Goal: Task Accomplishment & Management: Manage account settings

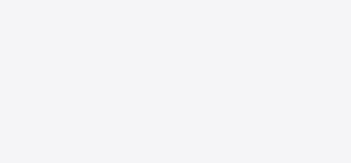
drag, startPoint x: 312, startPoint y: 108, endPoint x: 310, endPoint y: 99, distance: 9.7
click at [310, 99] on div "New Update Available Hello there, You can install SAFSIMS on your device for ea…" at bounding box center [175, 81] width 351 height 163
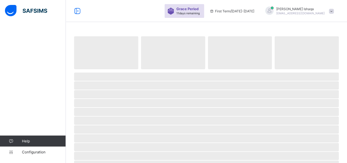
select select "**"
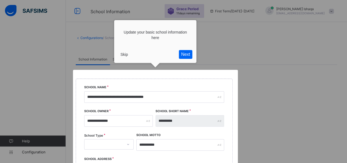
scroll to position [64, 0]
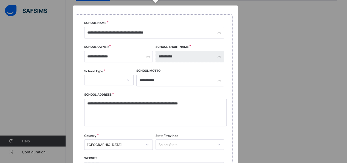
click at [149, 57] on div at bounding box center [155, 110] width 165 height 210
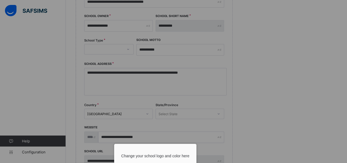
scroll to position [213, 0]
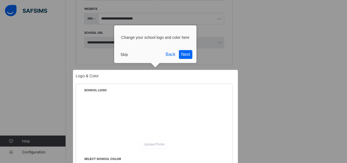
click at [122, 52] on button "Skip" at bounding box center [124, 54] width 12 height 8
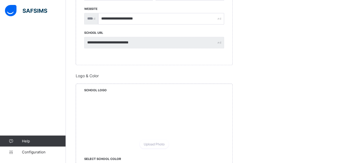
click at [221, 24] on div "**********" at bounding box center [161, 21] width 126 height 24
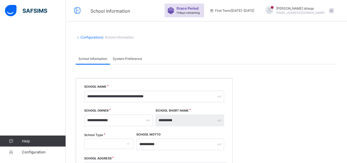
scroll to position [0, 0]
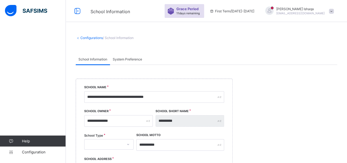
click at [334, 13] on span at bounding box center [331, 11] width 5 height 5
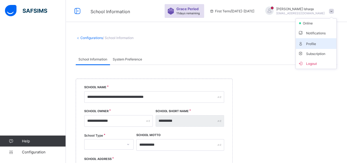
click at [314, 46] on li "Profile" at bounding box center [316, 43] width 41 height 11
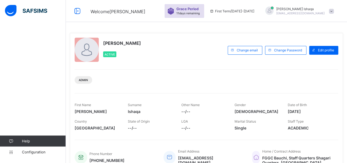
click at [0, 43] on div "Help Configuration" at bounding box center [33, 92] width 66 height 141
click at [15, 7] on img at bounding box center [26, 11] width 42 height 12
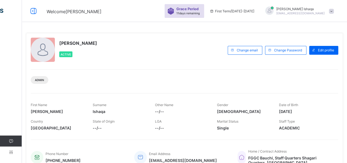
click at [10, 151] on icon at bounding box center [11, 152] width 22 height 4
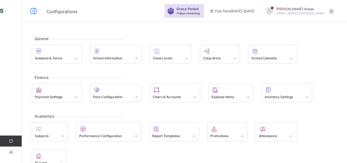
click at [7, 139] on icon at bounding box center [11, 141] width 22 height 4
click at [12, 148] on link "Configuration" at bounding box center [11, 151] width 22 height 11
click at [9, 138] on link "Help" at bounding box center [11, 140] width 22 height 11
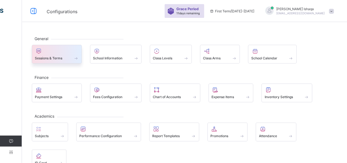
click at [48, 57] on span "Sessions & Terms" at bounding box center [48, 58] width 27 height 4
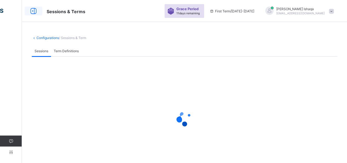
click at [30, 12] on icon at bounding box center [33, 11] width 9 height 8
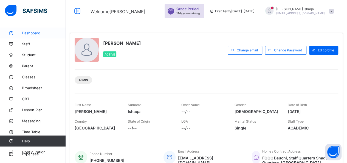
click at [30, 32] on span "Dashboard" at bounding box center [44, 33] width 44 height 4
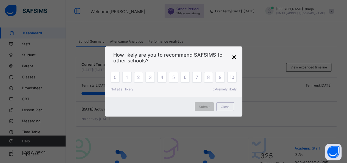
click at [235, 53] on div "×" at bounding box center [233, 56] width 5 height 9
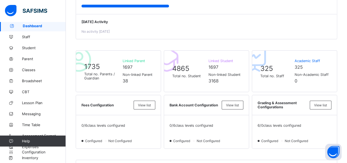
scroll to position [88, 0]
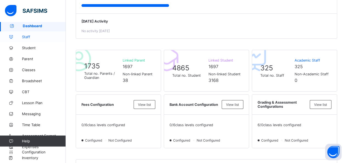
click at [25, 38] on span "Staff" at bounding box center [44, 37] width 44 height 4
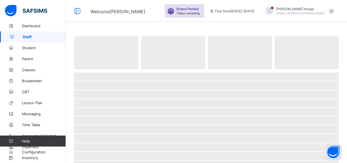
click at [23, 35] on span "Staff" at bounding box center [44, 37] width 43 height 4
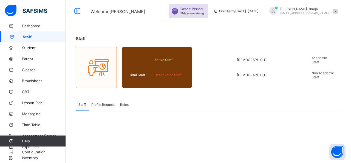
drag, startPoint x: 126, startPoint y: 108, endPoint x: 127, endPoint y: 103, distance: 5.5
click at [127, 103] on div "Roles" at bounding box center [124, 104] width 14 height 11
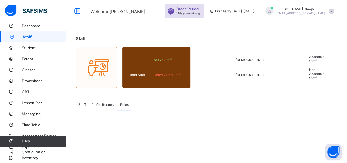
click at [127, 103] on span "Roles" at bounding box center [124, 104] width 9 height 4
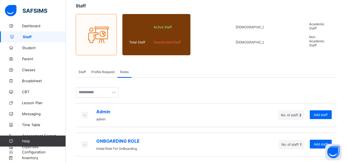
scroll to position [34, 0]
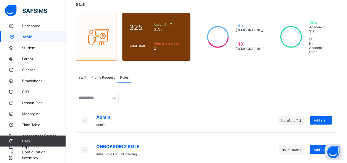
click at [188, 148] on div "ONBOARDING ROLE Initial Role For OnBoarding No. of staff: 1 Add staff" at bounding box center [206, 150] width 261 height 24
click at [322, 147] on span "Add staff" at bounding box center [321, 149] width 14 height 4
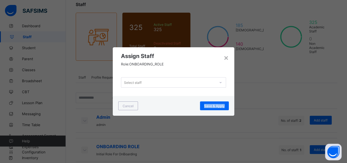
drag, startPoint x: 322, startPoint y: 141, endPoint x: 196, endPoint y: 135, distance: 125.5
click at [196, 135] on div "× Assign Staff Role: ONBOARDING_ROLE Select staff Cancel Save & Apply" at bounding box center [173, 81] width 347 height 163
click at [139, 81] on div "Select staff" at bounding box center [133, 82] width 18 height 10
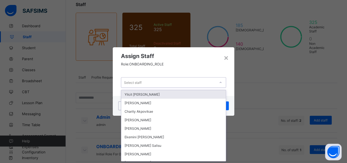
scroll to position [0, 0]
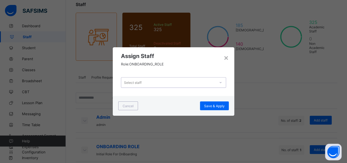
click at [139, 81] on div "Select staff" at bounding box center [133, 82] width 18 height 10
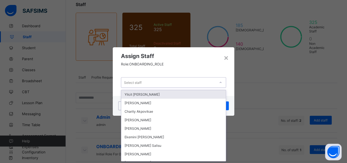
click at [139, 81] on div "Select staff" at bounding box center [133, 82] width 18 height 10
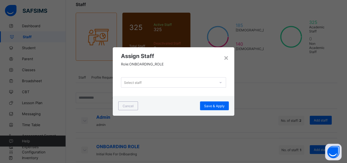
click at [257, 120] on div "× Assign Staff Role: ONBOARDING_ROLE Select staff Cancel Save & Apply" at bounding box center [173, 81] width 347 height 163
click at [157, 85] on div "Select staff" at bounding box center [168, 82] width 94 height 8
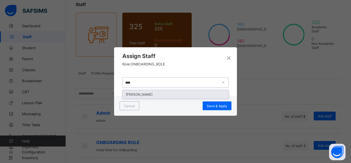
type input "*****"
click at [144, 97] on div "[PERSON_NAME]" at bounding box center [176, 94] width 106 height 9
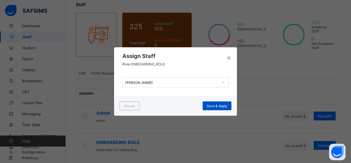
click at [213, 103] on div "Save & Apply" at bounding box center [217, 105] width 29 height 9
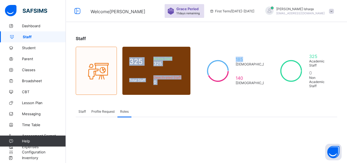
drag, startPoint x: 269, startPoint y: 16, endPoint x: 110, endPoint y: 13, distance: 158.8
click at [110, 13] on div "Welcome [PERSON_NAME] Period 11 days remaining First Term / [DATE]-[DATE] [PERS…" at bounding box center [173, 119] width 347 height 239
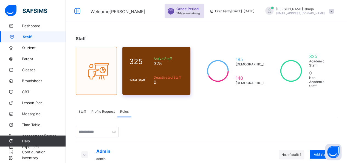
click at [171, 52] on div "325 Total Staff Active Staff 325 Deactivated Staff 0" at bounding box center [156, 71] width 68 height 48
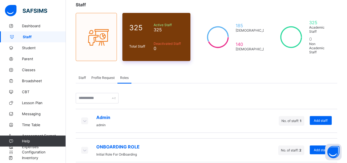
scroll to position [34, 0]
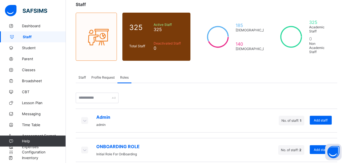
click at [115, 143] on span "ONBOARDING ROLE" at bounding box center [117, 145] width 43 height 5
drag, startPoint x: 290, startPoint y: 70, endPoint x: 188, endPoint y: -11, distance: 130.2
click at [188, 0] on html "Welcome [PERSON_NAME] Period 11 days remaining First Term / [DATE]-[DATE] [PERS…" at bounding box center [173, 68] width 347 height 204
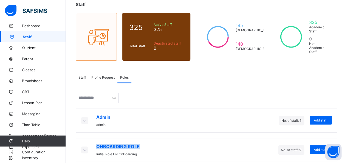
scroll to position [20, 0]
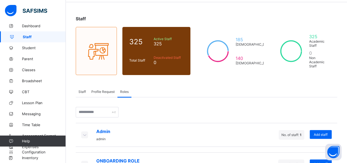
click at [164, 103] on div "Admin admin No. of staff: 1 Add staff ONBOARDING ROLE Initial Role For OnBoardi…" at bounding box center [206, 136] width 261 height 79
drag, startPoint x: 321, startPoint y: 75, endPoint x: 351, endPoint y: 81, distance: 30.2
click at [347, 81] on html "Welcome [PERSON_NAME] Period 11 days remaining First Term / [DATE]-[DATE] [PERS…" at bounding box center [173, 82] width 347 height 204
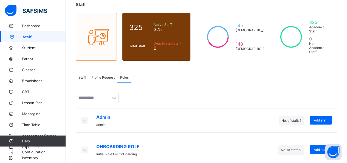
click at [110, 143] on span "ONBOARDING ROLE" at bounding box center [117, 145] width 43 height 5
click at [85, 147] on icon at bounding box center [84, 149] width 6 height 5
click at [84, 117] on icon at bounding box center [84, 119] width 6 height 5
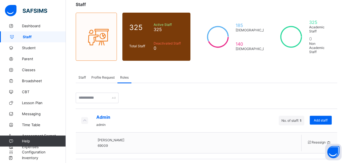
click at [331, 140] on icon at bounding box center [329, 142] width 6 height 5
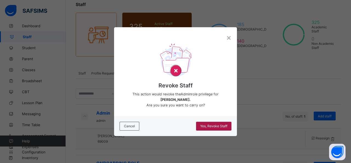
click at [203, 124] on span "Yes, Revoke Staff" at bounding box center [213, 126] width 27 height 4
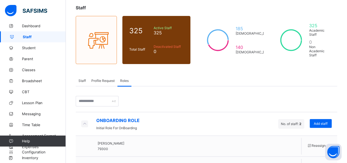
scroll to position [47, 0]
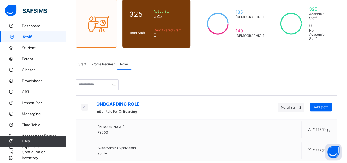
click at [82, 62] on span "Staff" at bounding box center [81, 64] width 7 height 4
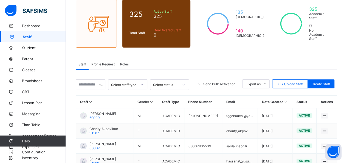
click at [98, 62] on span "Profile Request" at bounding box center [102, 64] width 23 height 4
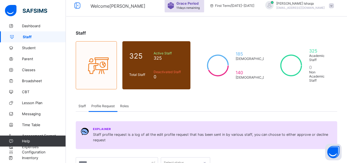
scroll to position [5, 0]
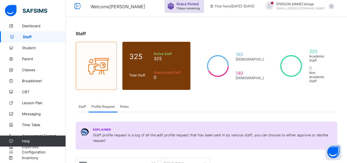
click at [105, 106] on div "Profile Request" at bounding box center [103, 106] width 29 height 11
click at [127, 104] on span "Roles" at bounding box center [124, 106] width 9 height 4
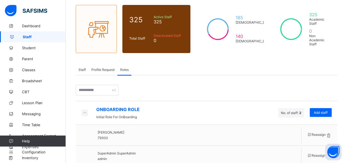
scroll to position [47, 0]
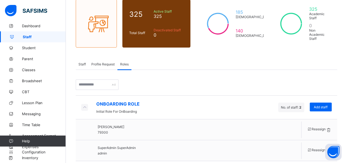
click at [36, 35] on span "Staff" at bounding box center [44, 37] width 43 height 4
click at [78, 59] on div "Staff" at bounding box center [82, 63] width 13 height 11
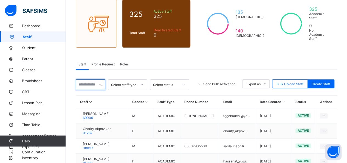
click at [86, 79] on input "text" at bounding box center [91, 84] width 30 height 10
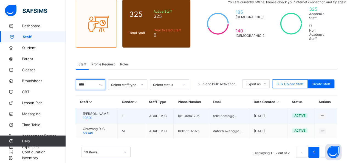
type input "****"
click at [162, 108] on td "ACADEMIC" at bounding box center [159, 115] width 29 height 15
click at [242, 108] on td "feliciadafa@g..." at bounding box center [229, 115] width 41 height 15
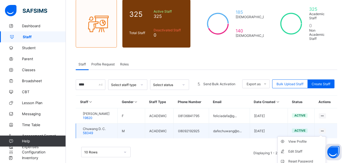
click at [325, 129] on icon at bounding box center [322, 131] width 5 height 4
click at [307, 139] on div "View Profile" at bounding box center [305, 141] width 35 height 5
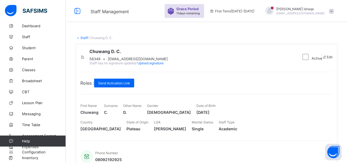
click at [85, 56] on span at bounding box center [82, 57] width 5 height 4
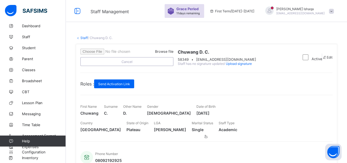
click at [198, 61] on div "Browse file Cancel Chuwang D. C. 58349 • [EMAIL_ADDRESS][DOMAIN_NAME] Staff has…" at bounding box center [188, 57] width 216 height 17
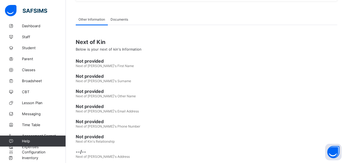
scroll to position [76, 0]
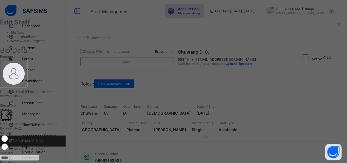
scroll to position [39, 0]
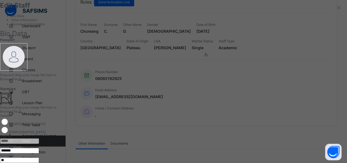
scroll to position [0, 0]
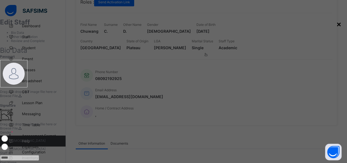
click at [336, 22] on div "×" at bounding box center [338, 23] width 5 height 9
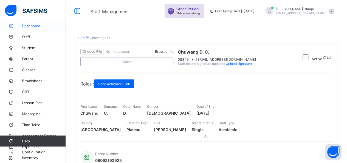
click at [22, 28] on span "Dashboard" at bounding box center [44, 26] width 44 height 4
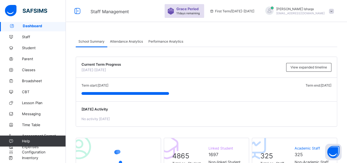
click at [201, 11] on div "Grace Period 11 days remaining" at bounding box center [188, 11] width 25 height 8
click at [199, 9] on span "Grace Period" at bounding box center [187, 9] width 22 height 4
click at [174, 10] on img at bounding box center [170, 11] width 7 height 7
click at [200, 14] on span "11 days remaining" at bounding box center [187, 13] width 23 height 3
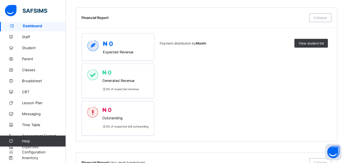
scroll to position [308, 0]
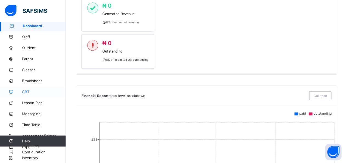
click at [331, 12] on div "₦ 0 Expected Revenue ₦ 0 Generated Revenue 0 % of expected revenue ₦ 0 Outstand…" at bounding box center [206, 18] width 250 height 102
click at [347, 14] on html "Staff Management Grace Period 11 days remaining First Term / [DATE]-[DATE] [PER…" at bounding box center [173, 82] width 347 height 780
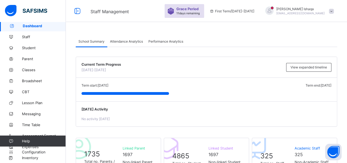
click at [0, 16] on div at bounding box center [33, 11] width 66 height 22
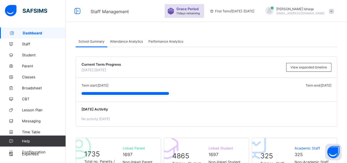
click at [334, 11] on span at bounding box center [331, 11] width 5 height 5
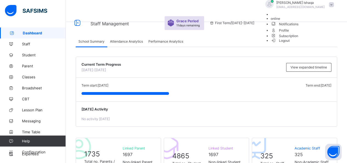
click at [290, 43] on span "Logout" at bounding box center [280, 41] width 19 height 6
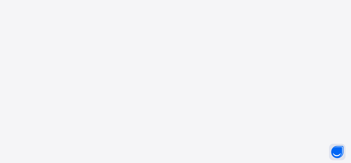
click at [322, 63] on div "New Update Available Hello there, You can install SAFSIMS on your device for ea…" at bounding box center [175, 81] width 351 height 163
